Goal: Check status: Check status

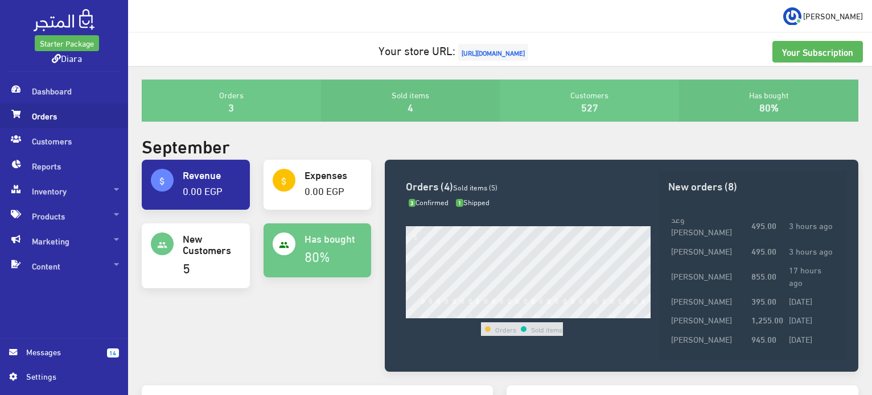
click at [51, 111] on span "Orders" at bounding box center [64, 116] width 110 height 25
click at [38, 109] on span "Orders" at bounding box center [64, 116] width 110 height 25
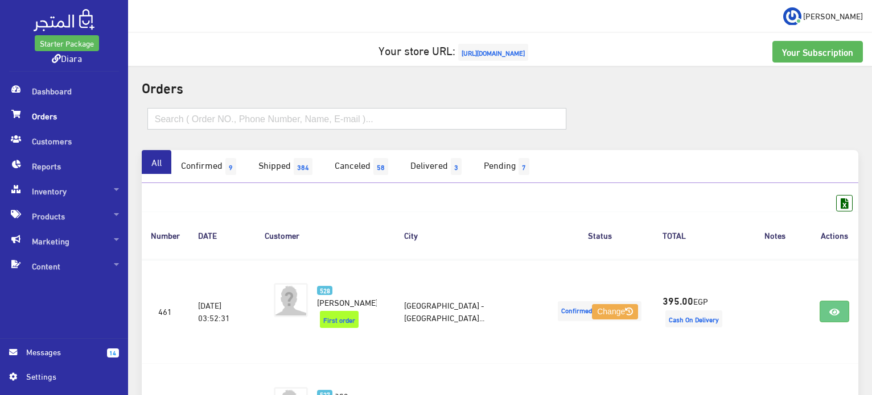
click at [232, 125] on input "text" at bounding box center [356, 119] width 419 height 22
paste input "1007103214"
click at [151, 113] on input "1007103214" at bounding box center [356, 119] width 419 height 22
type input "01007103214"
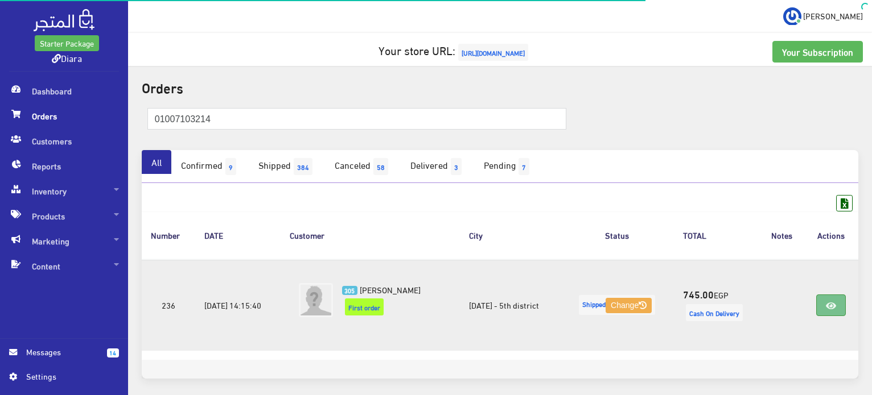
click at [842, 299] on link at bounding box center [831, 306] width 30 height 22
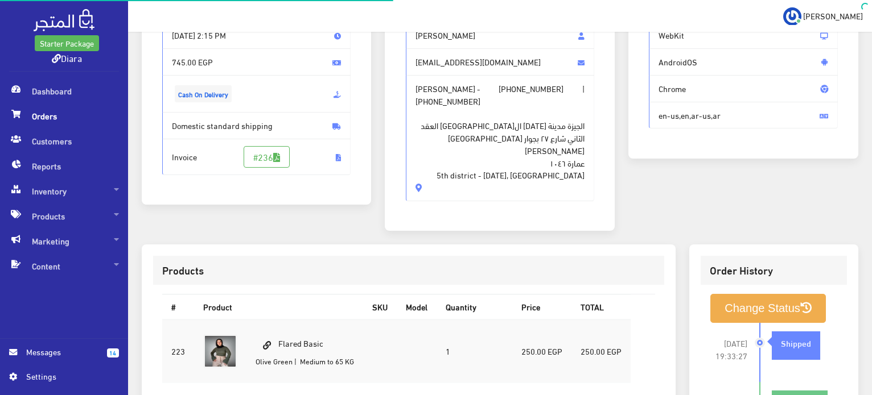
scroll to position [228, 0]
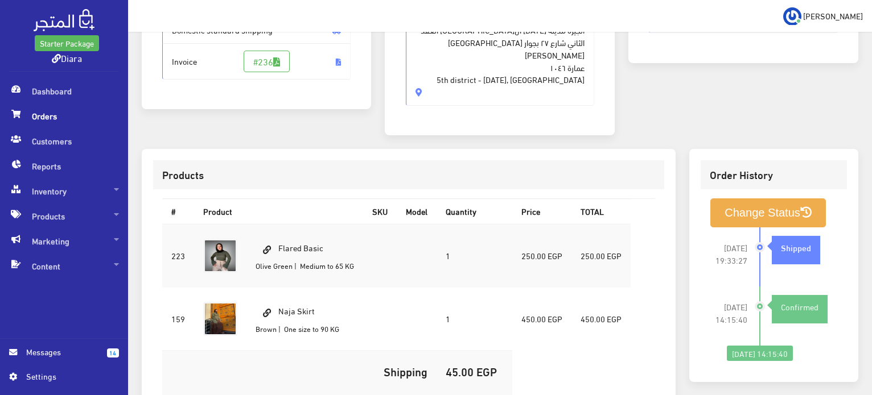
click at [310, 234] on td "Flared Basic Olive Green | Medium to 65 KG" at bounding box center [304, 256] width 117 height 64
copy td "Flared Basic"
